Goal: Information Seeking & Learning: Compare options

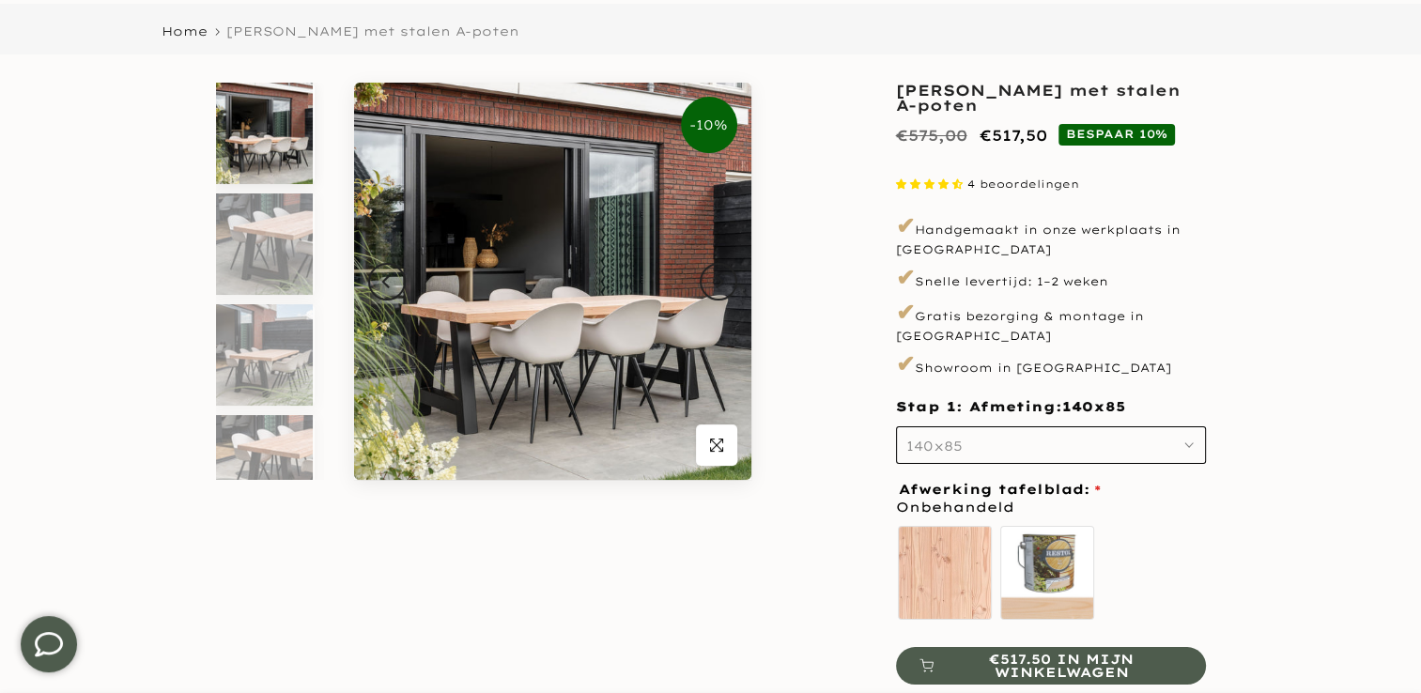
scroll to position [188, 0]
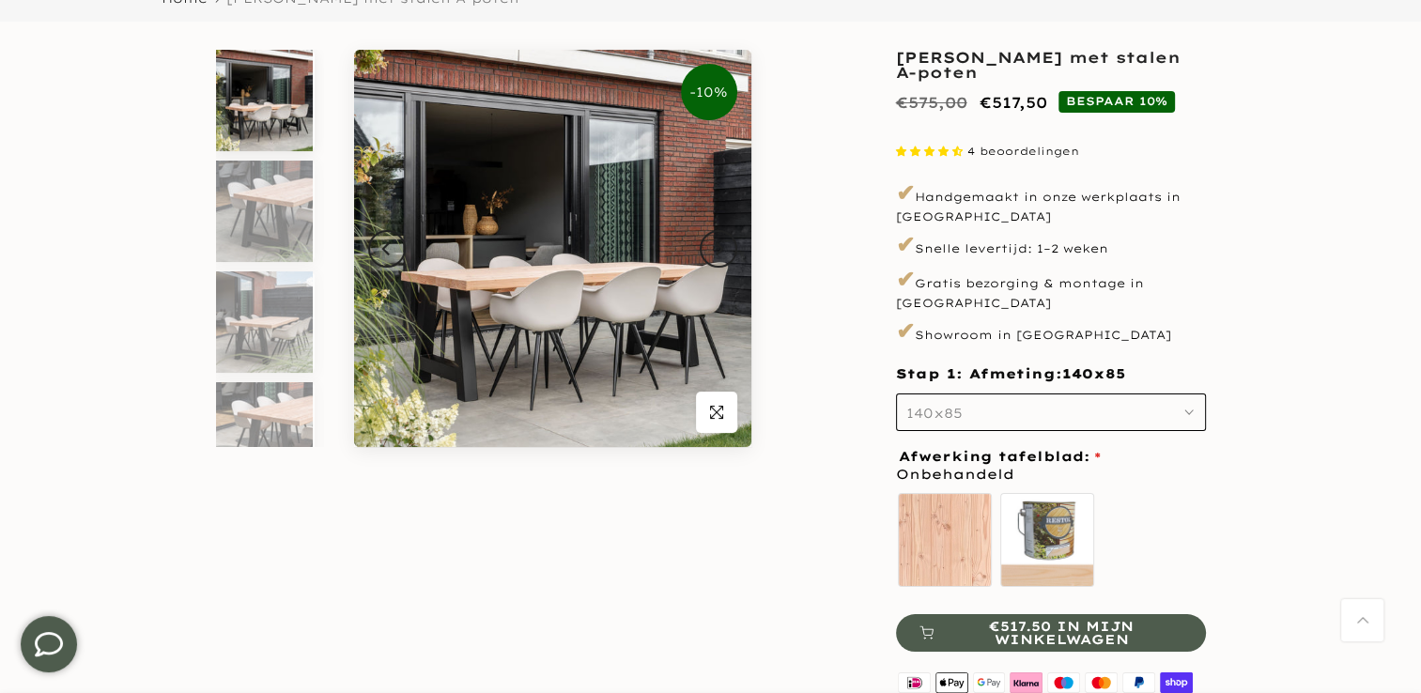
click at [1186, 408] on icon "button" at bounding box center [1188, 412] width 9 height 9
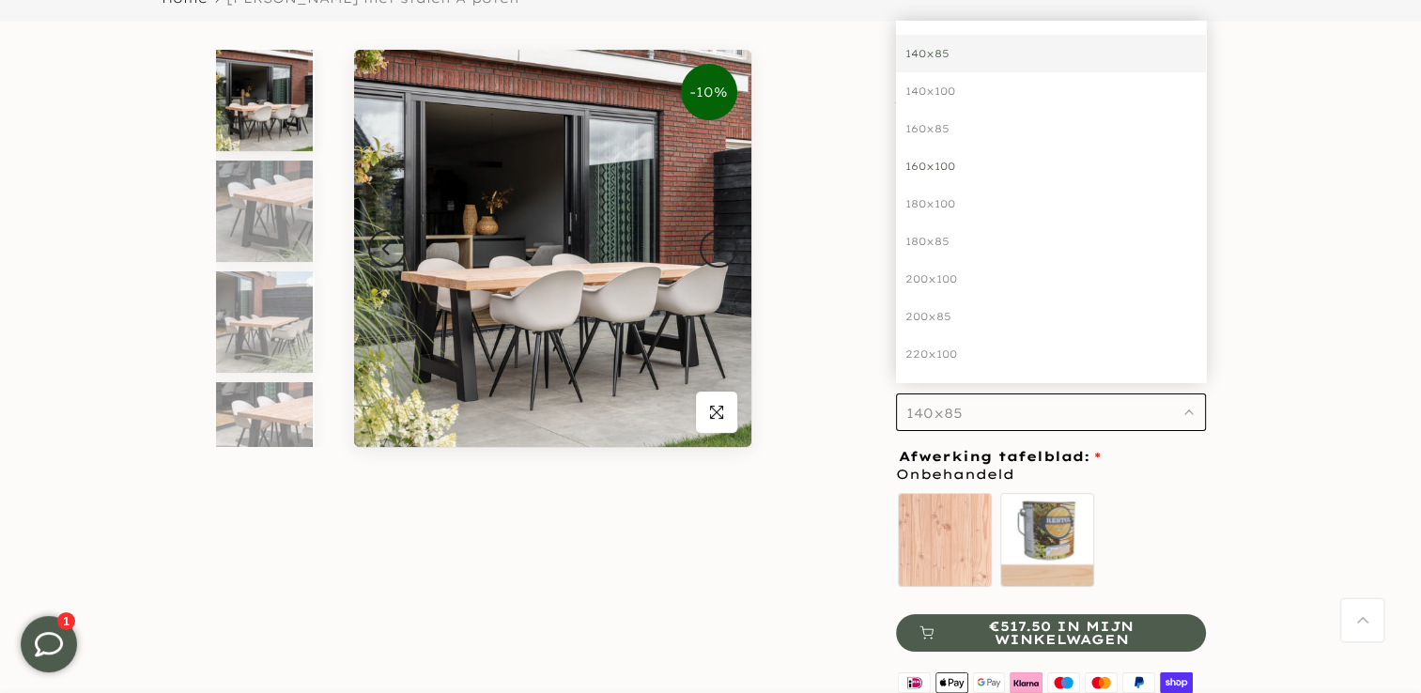
click at [932, 150] on div "160x100" at bounding box center [1051, 166] width 310 height 38
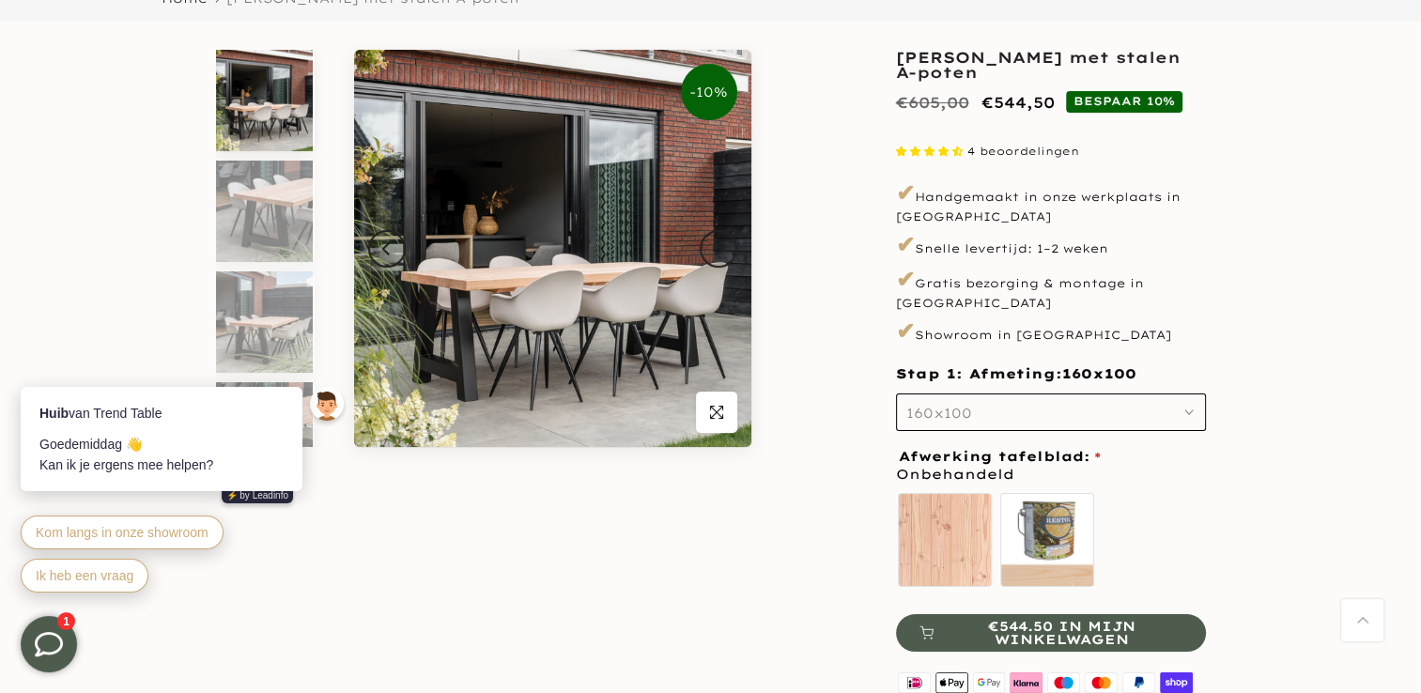
click at [1187, 408] on icon "button" at bounding box center [1188, 412] width 9 height 9
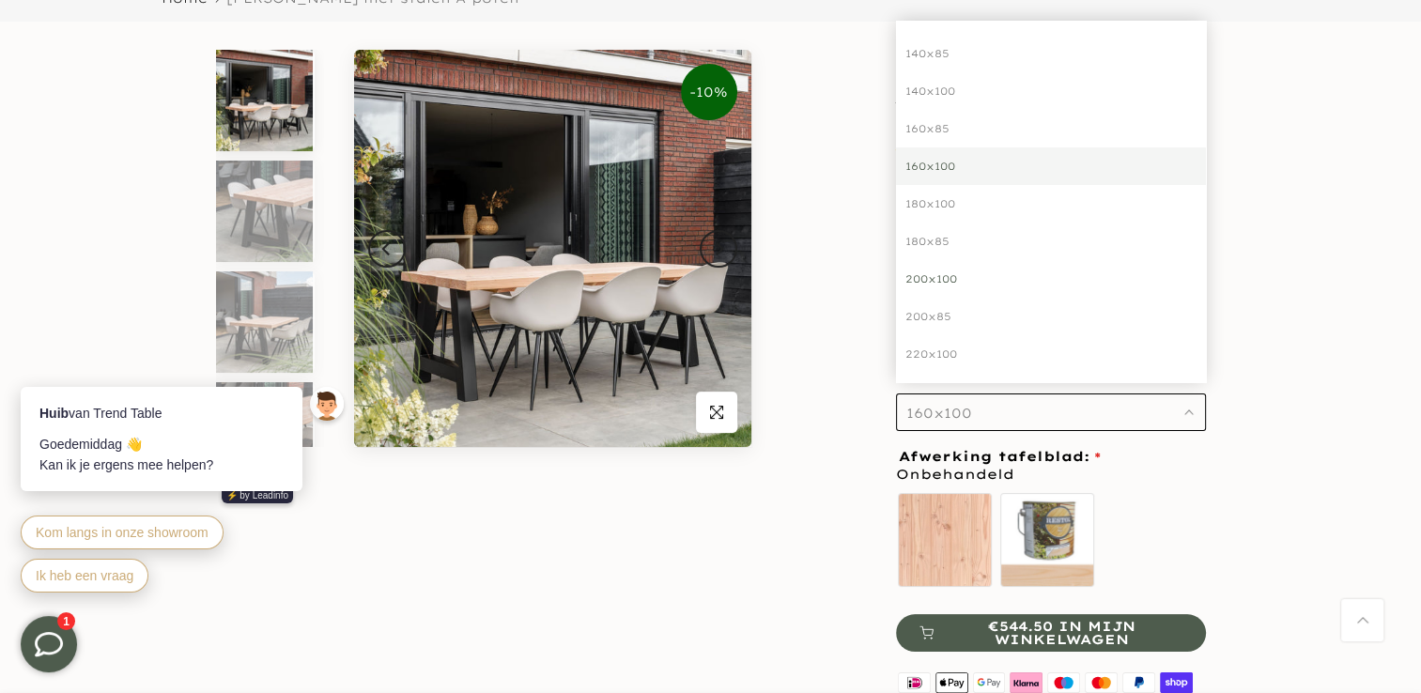
click at [931, 263] on div "200x100" at bounding box center [1051, 279] width 310 height 38
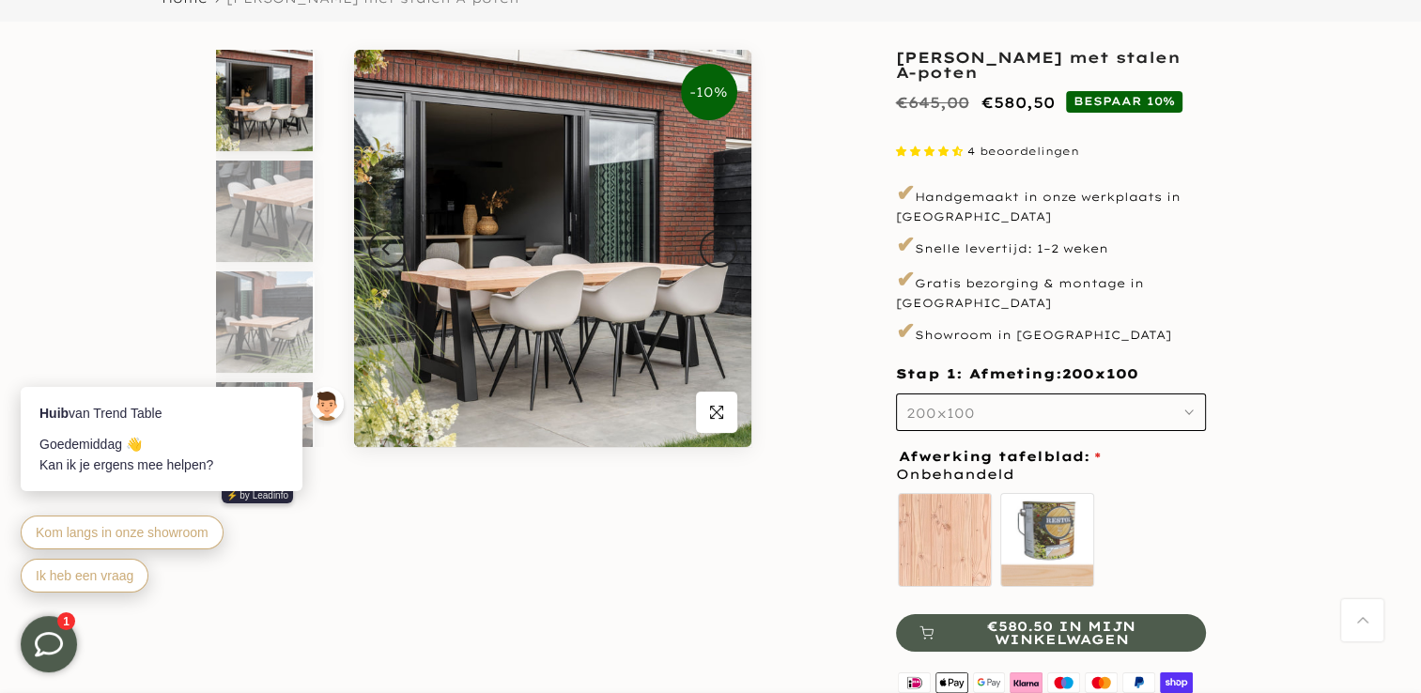
scroll to position [94, 0]
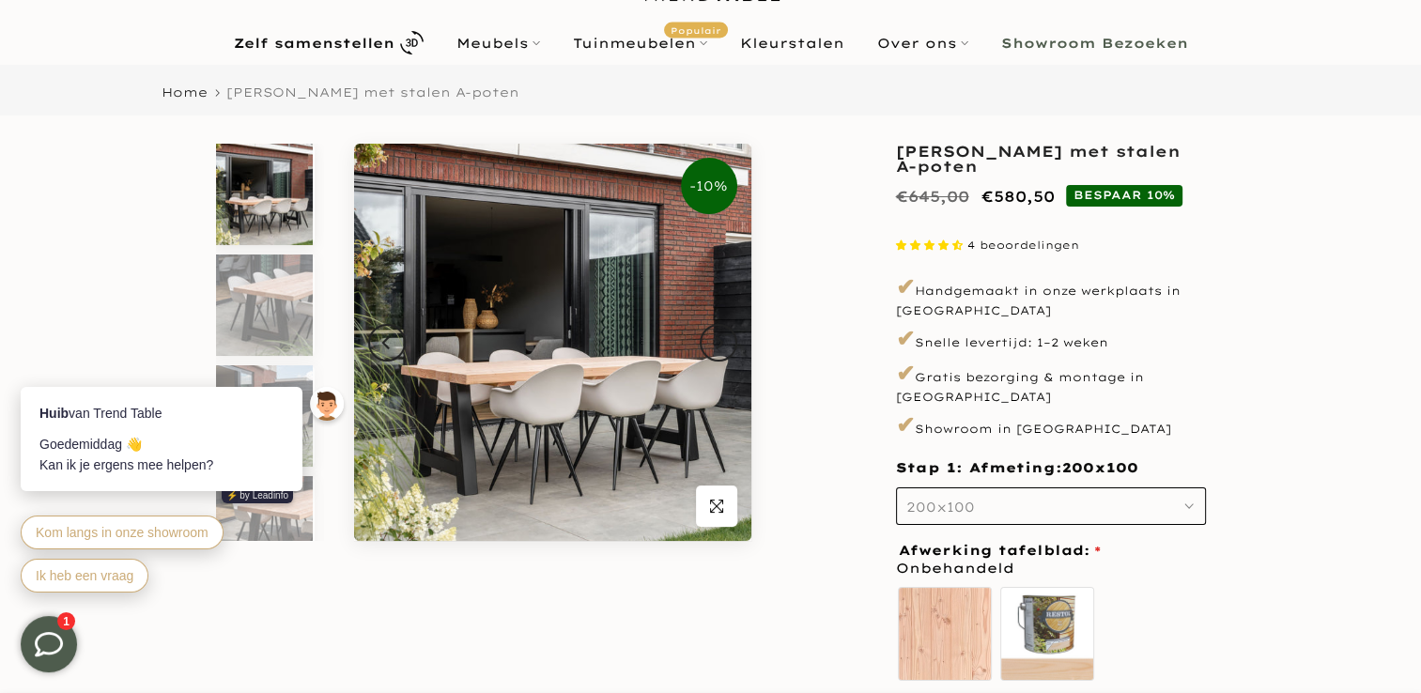
click at [1183, 487] on button "200x100" at bounding box center [1051, 506] width 310 height 38
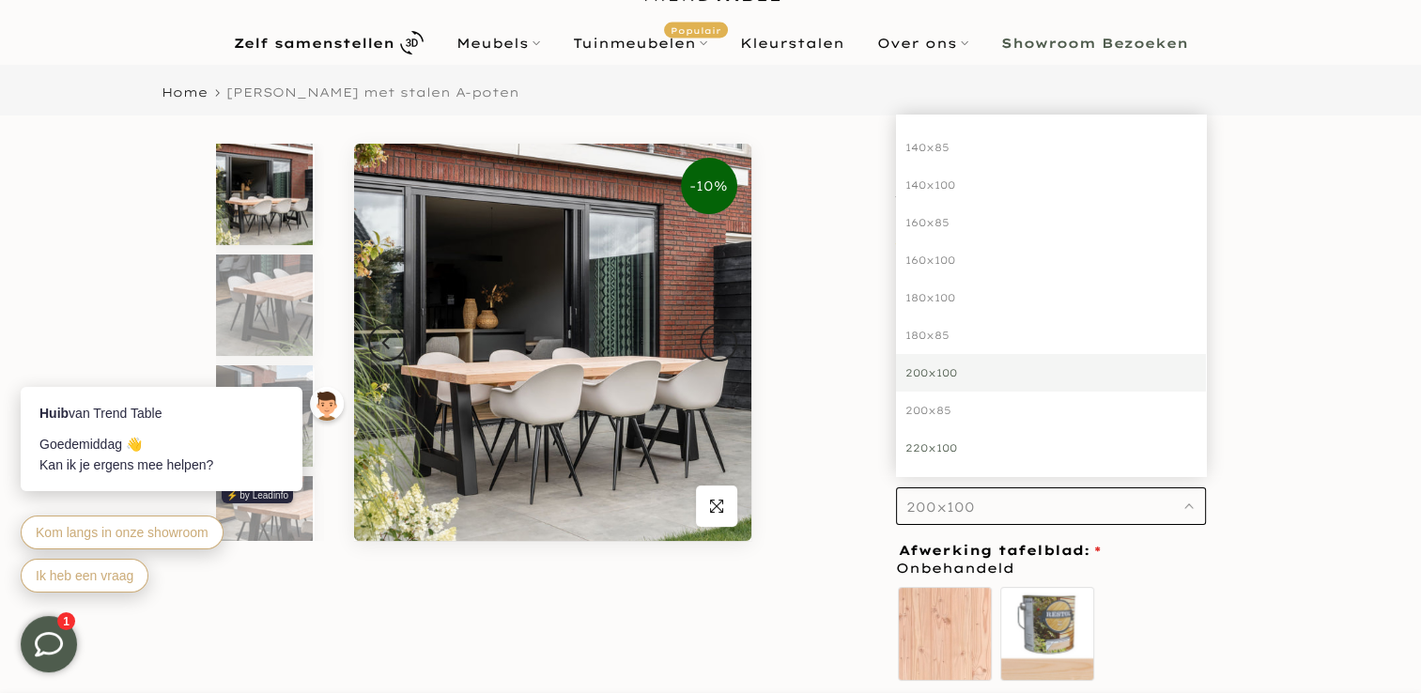
click at [935, 432] on div "220x100" at bounding box center [1051, 448] width 310 height 38
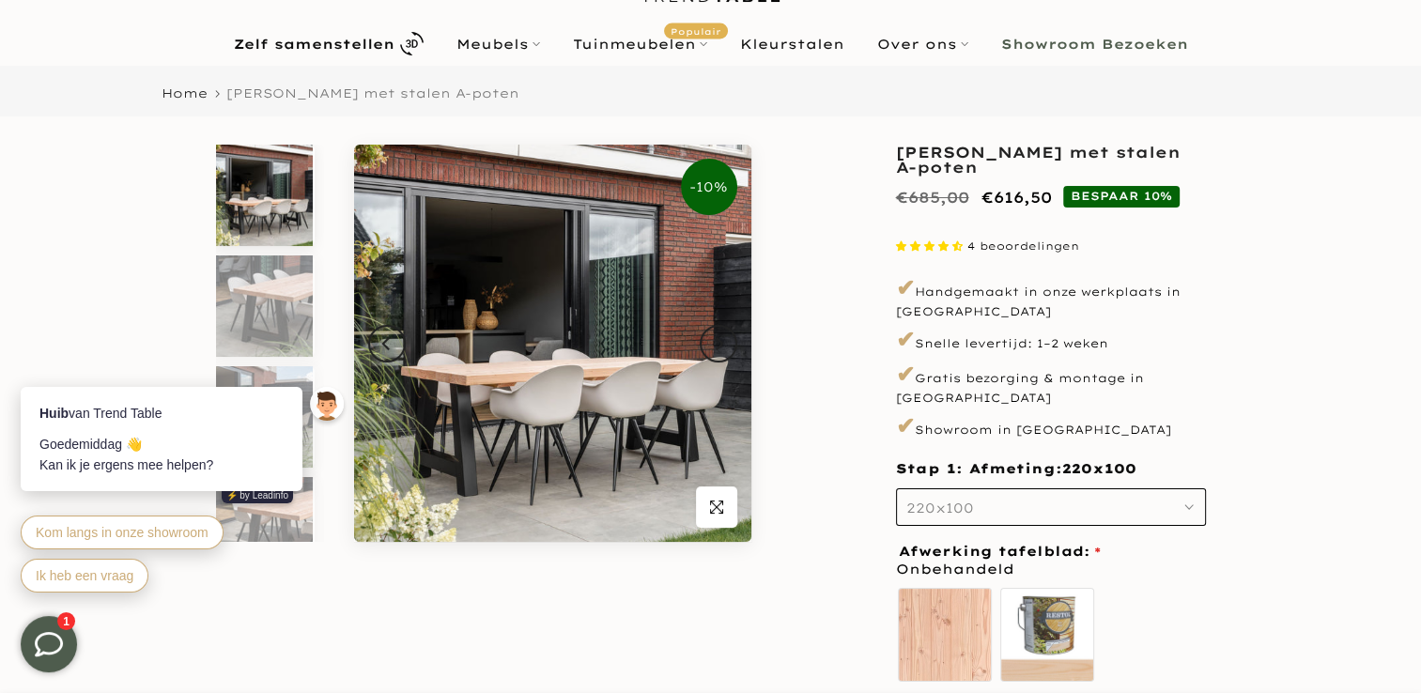
scroll to position [94, 0]
click at [568, 606] on div "-10% Uitverkocht Klik om te vergroten" at bounding box center [484, 508] width 564 height 728
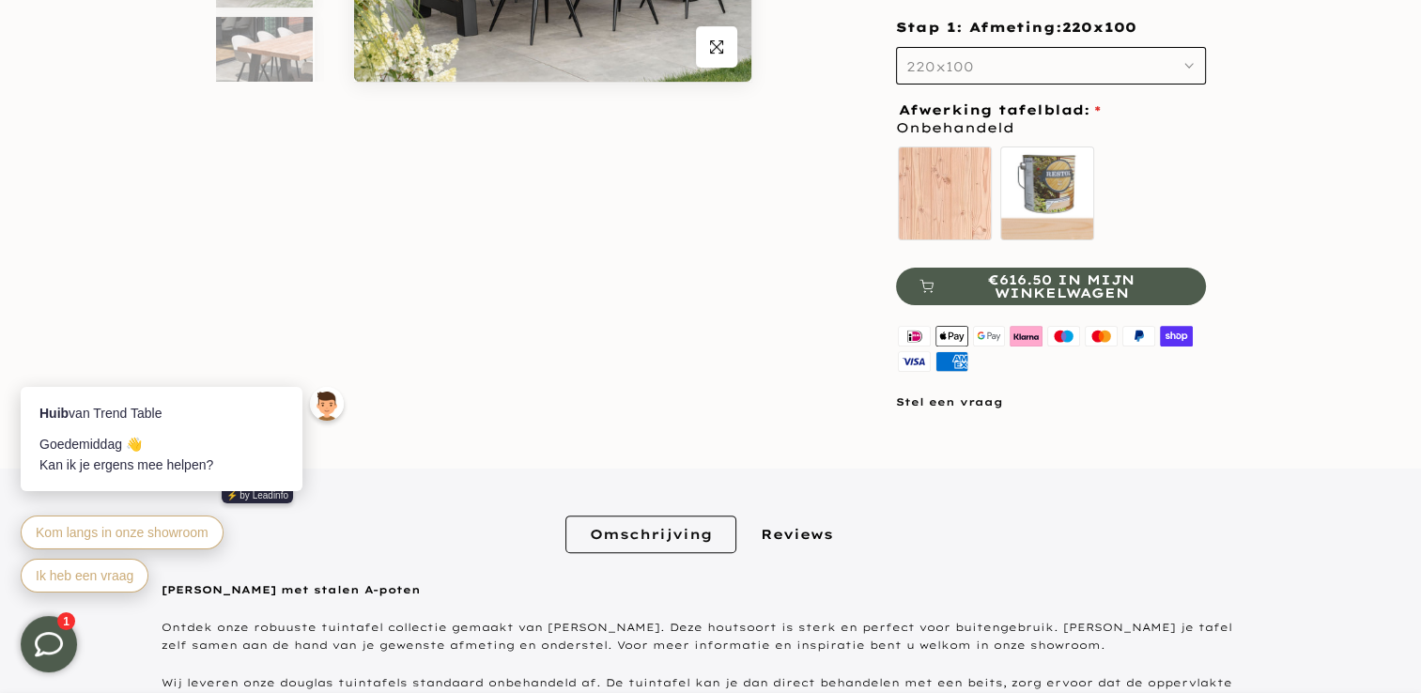
scroll to position [564, 0]
